Goal: Check status: Check status

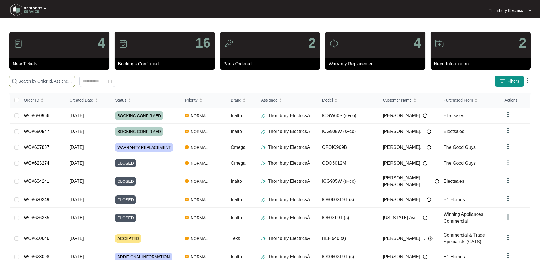
click at [75, 87] on span at bounding box center [42, 81] width 66 height 11
paste input "650547"
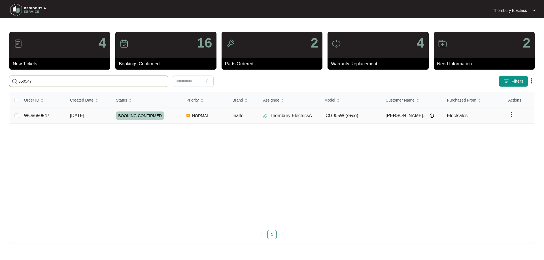
type input "650547"
click at [145, 115] on span "BOOKING CONFIRMED" at bounding box center [140, 116] width 48 height 9
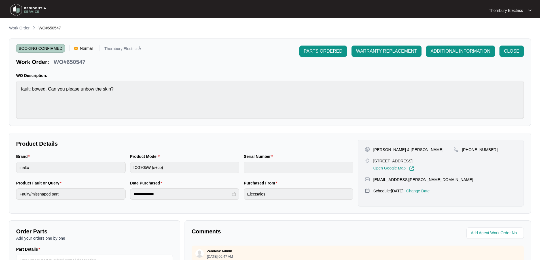
click at [424, 190] on p "Change Date" at bounding box center [418, 191] width 24 height 6
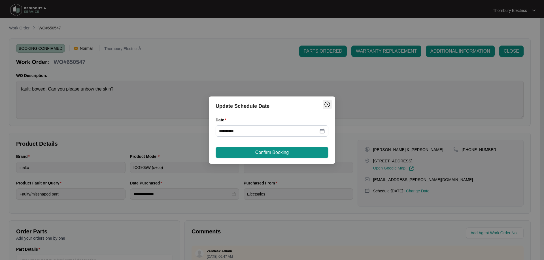
click at [328, 104] on img "Close" at bounding box center [327, 104] width 7 height 7
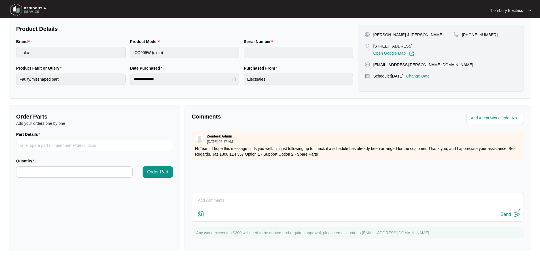
scroll to position [116, 0]
click at [292, 199] on textarea at bounding box center [358, 203] width 326 height 15
type textarea "Good morning As per the job portal the job has been booked in for the [DATE]"
click at [516, 212] on img at bounding box center [517, 214] width 7 height 7
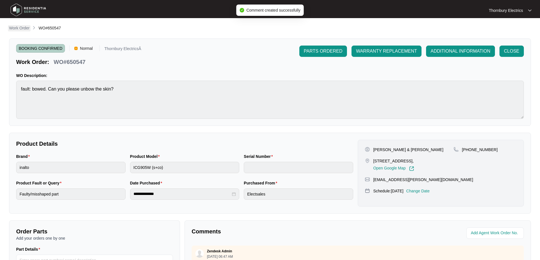
click at [22, 31] on link "Work Order" at bounding box center [19, 28] width 23 height 6
